Goal: Check status: Check status

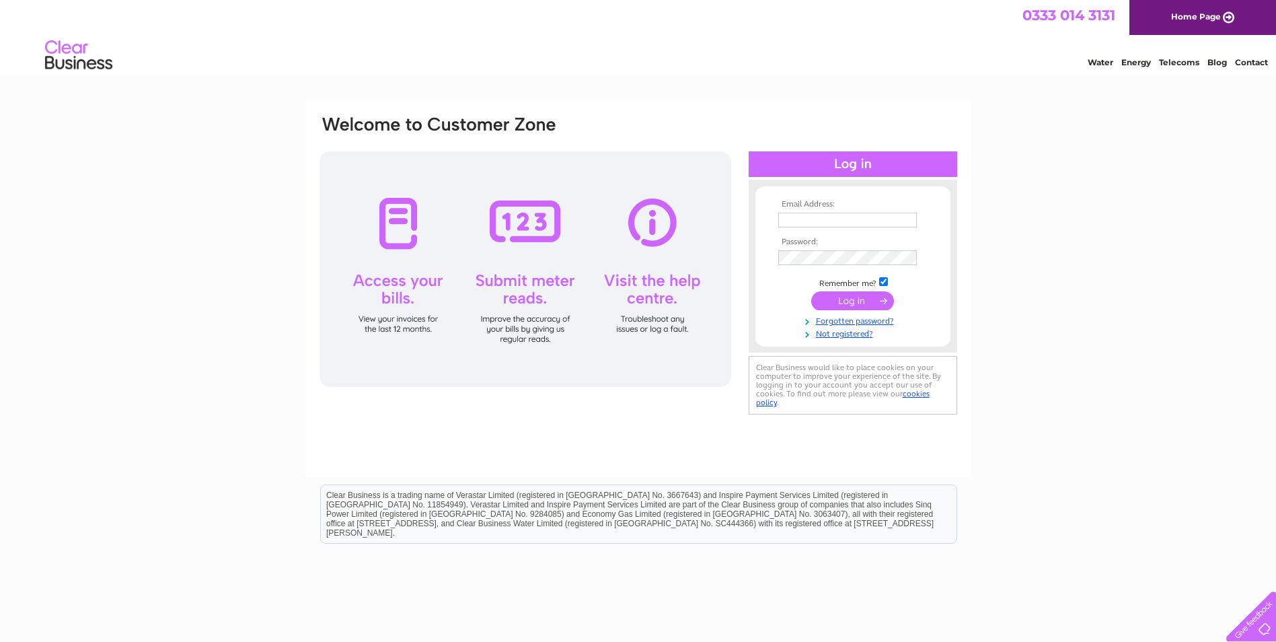
type input "[EMAIL_ADDRESS][DOMAIN_NAME]"
click at [843, 298] on input "submit" at bounding box center [852, 302] width 83 height 19
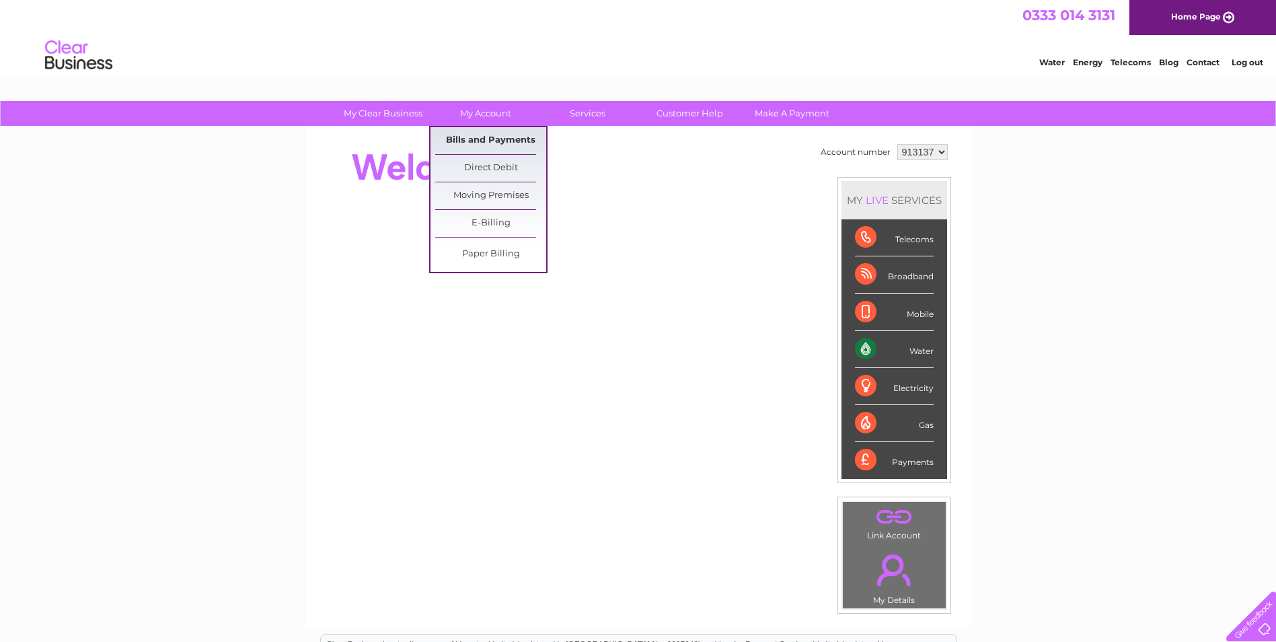
click at [466, 135] on link "Bills and Payments" at bounding box center [490, 140] width 111 height 27
click at [485, 135] on link "Bills and Payments" at bounding box center [490, 140] width 111 height 27
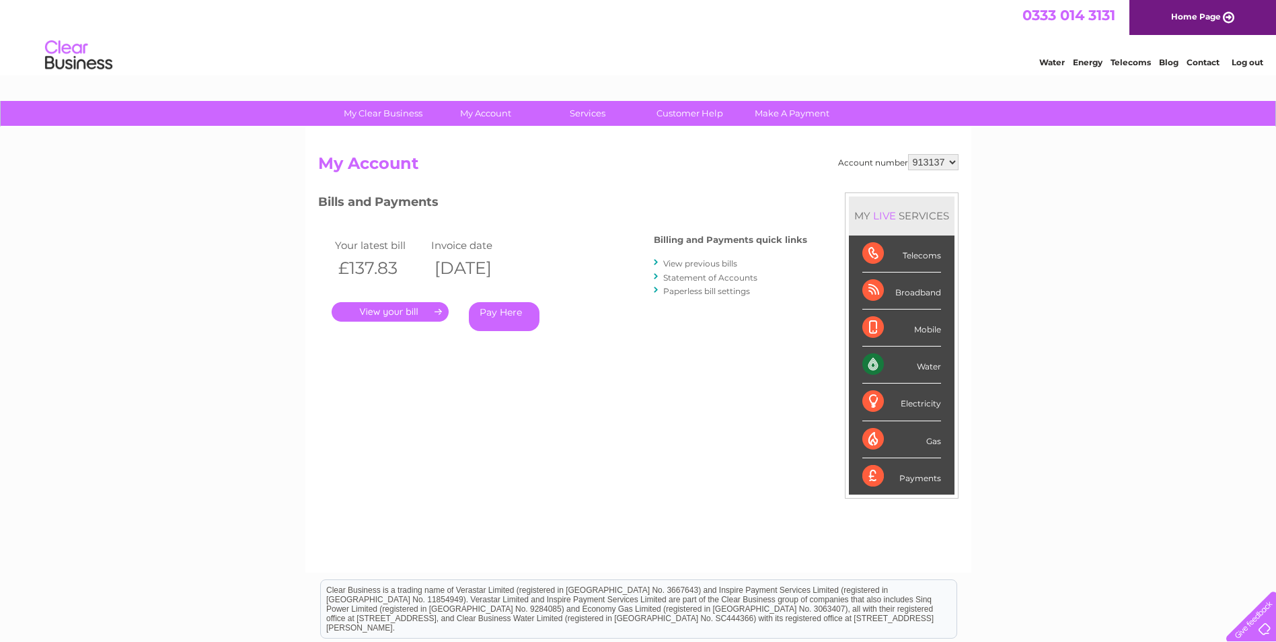
click at [397, 310] on link "." at bounding box center [390, 312] width 117 height 20
